Goal: Information Seeking & Learning: Learn about a topic

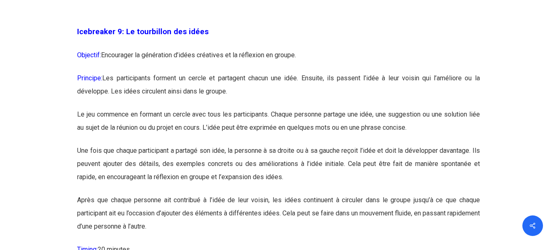
scroll to position [2708, 0]
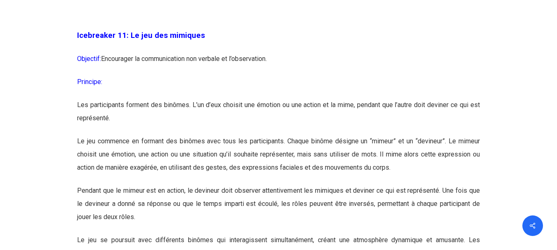
scroll to position [3290, 0]
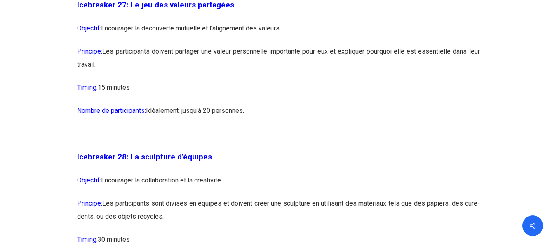
scroll to position [7610, 0]
